Goal: Go to known website: Access a specific website the user already knows

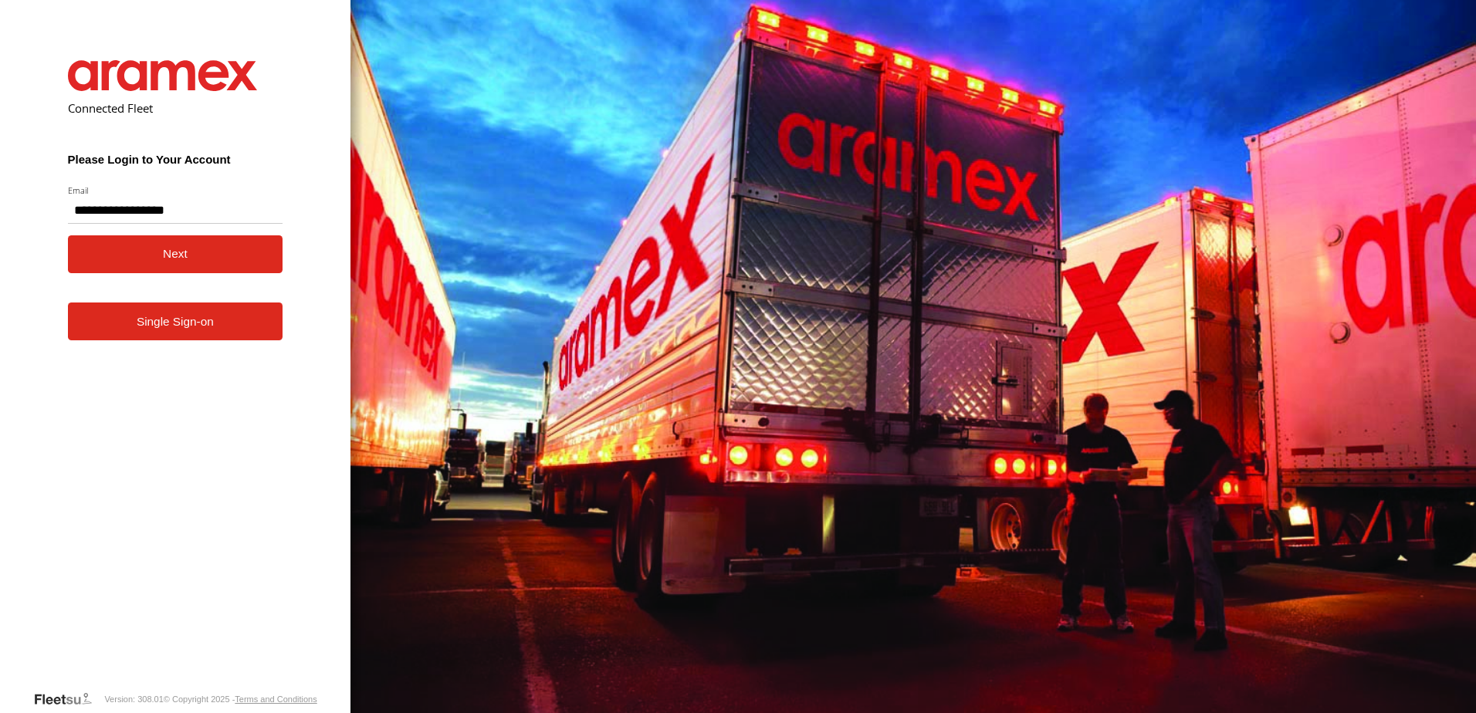
click at [202, 260] on button "Next" at bounding box center [175, 255] width 215 height 38
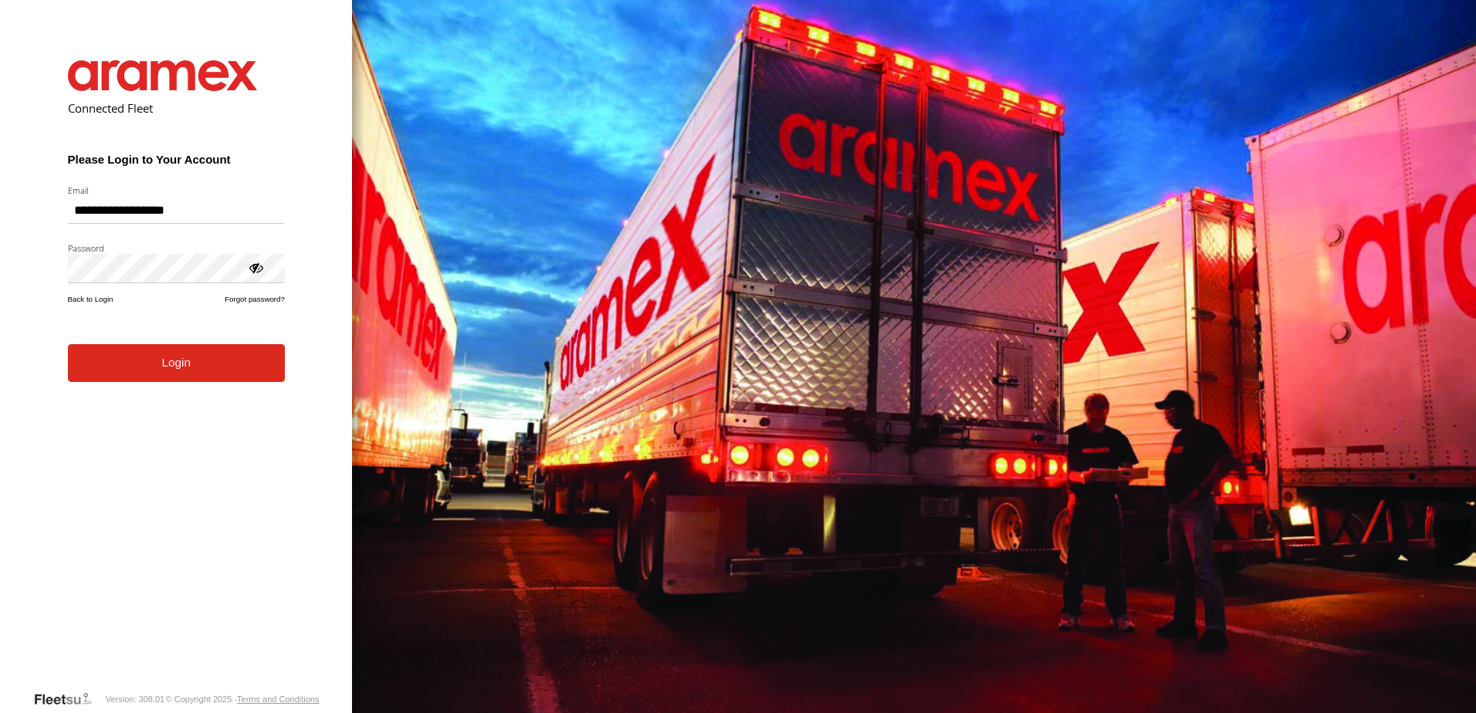
click at [69, 330] on form "**********" at bounding box center [176, 363] width 263 height 653
click at [110, 360] on button "Login" at bounding box center [176, 363] width 217 height 38
